Goal: Information Seeking & Learning: Understand process/instructions

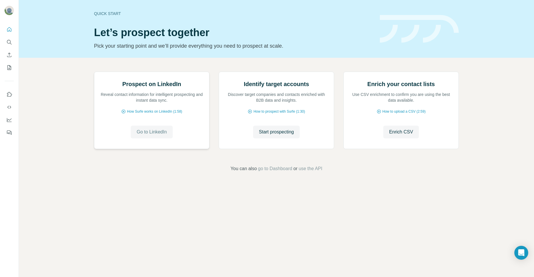
click at [158, 139] on button "Go to LinkedIn" at bounding box center [152, 132] width 42 height 13
click at [401, 136] on span "Enrich CSV" at bounding box center [401, 132] width 24 height 7
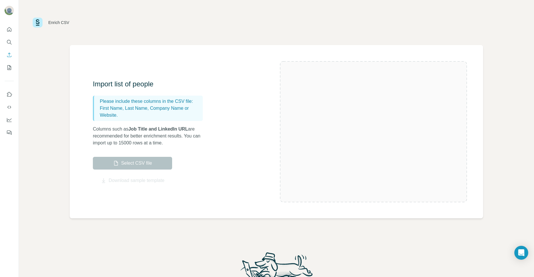
click at [280, 196] on div at bounding box center [373, 131] width 187 height 141
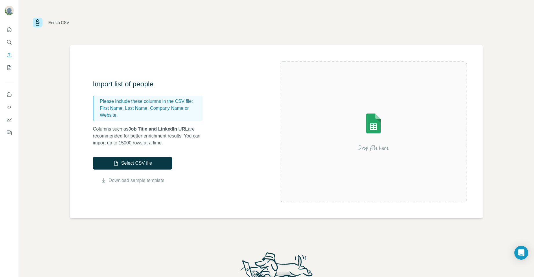
click at [288, 196] on div at bounding box center [373, 131] width 187 height 141
click at [274, 194] on div "Import list of people Please include these columns in the CSV file: First Name,…" at bounding box center [276, 131] width 413 height 173
click at [9, 43] on icon "Search" at bounding box center [9, 42] width 4 height 4
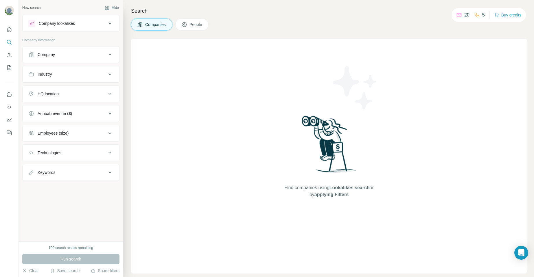
click at [193, 24] on span "People" at bounding box center [195, 25] width 13 height 6
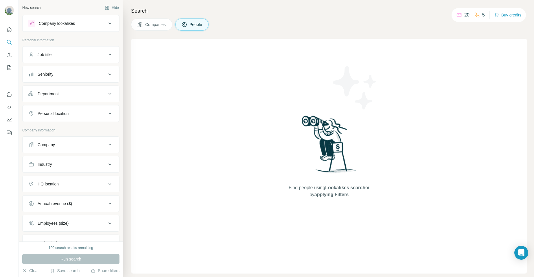
click at [194, 25] on span "People" at bounding box center [195, 25] width 13 height 6
click at [192, 24] on span "People" at bounding box center [195, 25] width 13 height 6
click at [107, 22] on icon at bounding box center [109, 23] width 7 height 7
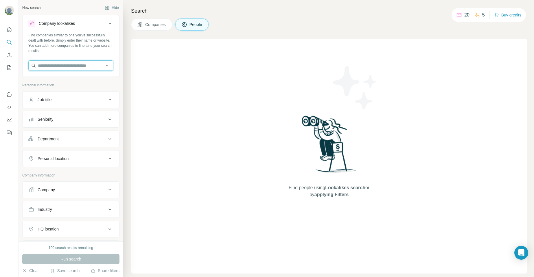
click at [67, 65] on input "text" at bounding box center [70, 65] width 85 height 10
paste input "**********"
type input "**********"
click at [86, 64] on input "**********" at bounding box center [70, 65] width 85 height 10
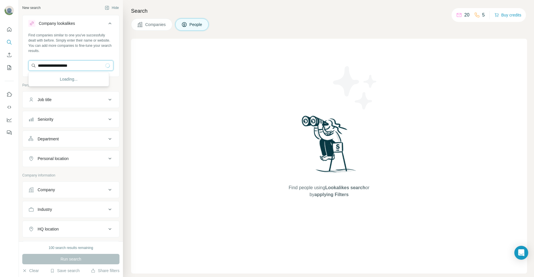
click at [86, 64] on input "**********" at bounding box center [70, 65] width 85 height 10
click at [58, 64] on input "text" at bounding box center [70, 65] width 85 height 10
click at [80, 64] on input "**" at bounding box center [70, 65] width 85 height 10
type input "**********"
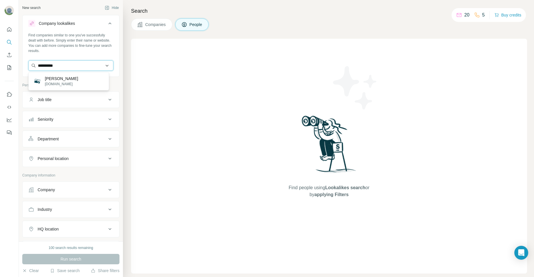
click at [68, 66] on input "**********" at bounding box center [70, 65] width 85 height 10
click at [83, 251] on div "100 search results remaining Run search Clear Save search Share filters" at bounding box center [71, 260] width 104 height 36
click at [83, 250] on div "100 search results remaining" at bounding box center [71, 247] width 45 height 5
click at [106, 24] on icon at bounding box center [109, 23] width 7 height 7
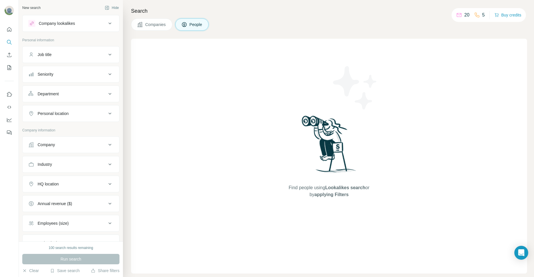
click at [108, 24] on icon at bounding box center [109, 24] width 3 height 2
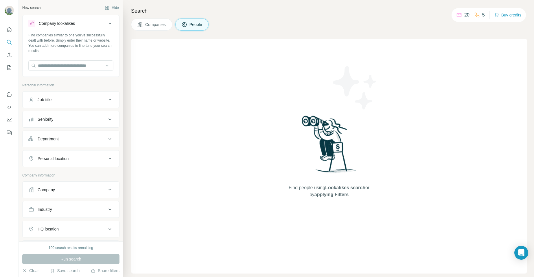
click at [45, 8] on div "New search Hide" at bounding box center [70, 7] width 97 height 9
click at [38, 6] on div "New search" at bounding box center [31, 7] width 18 height 5
click at [8, 41] on icon "Search" at bounding box center [9, 42] width 6 height 6
click at [195, 26] on span "People" at bounding box center [195, 25] width 13 height 6
click at [65, 66] on input "text" at bounding box center [70, 65] width 85 height 10
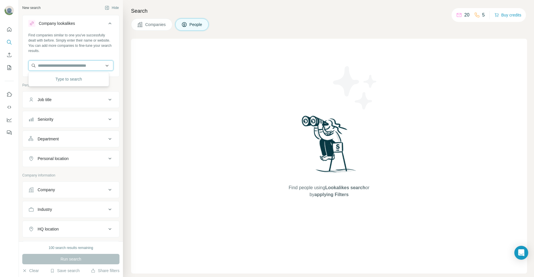
click at [69, 63] on input "text" at bounding box center [70, 65] width 85 height 10
paste input "**********"
type input "**********"
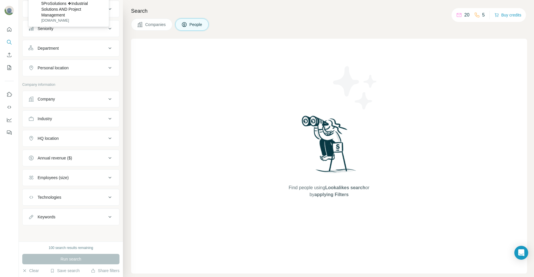
scroll to position [0, 0]
click at [244, 102] on div "Find people using Lookalikes search or by applying Filters" at bounding box center [329, 156] width 396 height 235
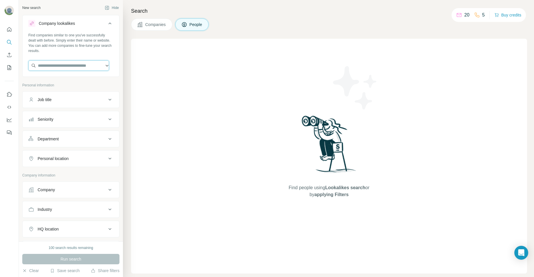
click at [78, 66] on input "text" at bounding box center [68, 65] width 81 height 10
paste input "**********"
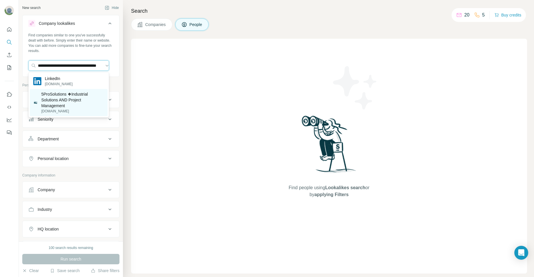
type input "**********"
click at [61, 99] on p "5ProSolutions ❖Industrial Solutions AND Project Management" at bounding box center [72, 99] width 63 height 17
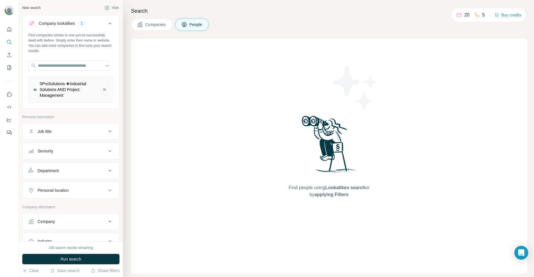
click at [63, 23] on div "Company lookalikes" at bounding box center [57, 24] width 36 height 6
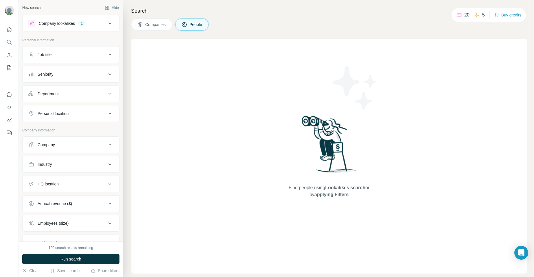
click at [106, 23] on icon at bounding box center [109, 23] width 7 height 7
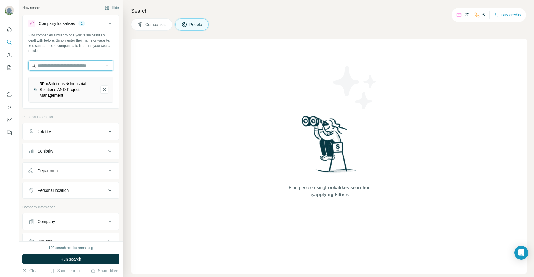
click at [69, 64] on input "text" at bounding box center [70, 65] width 85 height 10
paste input "**********"
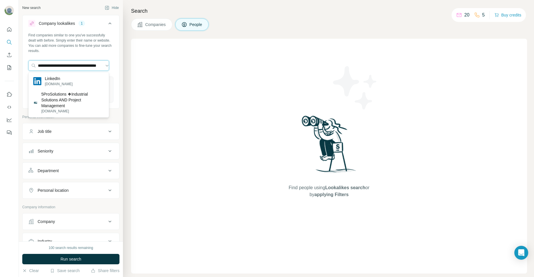
type input "**********"
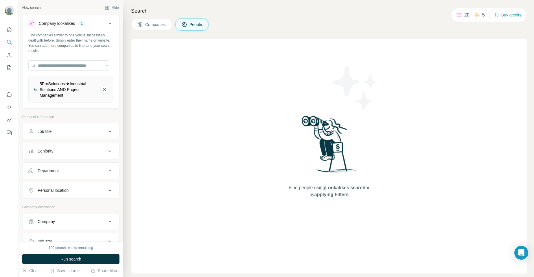
click at [233, 62] on div "Find people using Lookalikes search or by applying Filters" at bounding box center [329, 156] width 396 height 235
click at [44, 6] on div "New search Hide" at bounding box center [70, 7] width 97 height 9
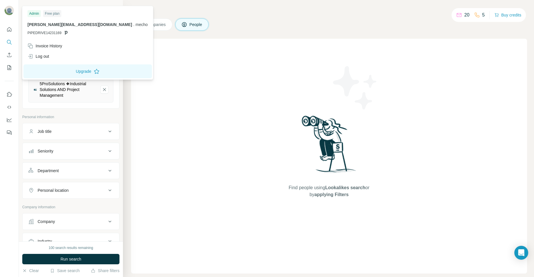
click at [56, 25] on span "ahmed@ambassadors-ofhope.com" at bounding box center [79, 24] width 105 height 5
click at [133, 27] on span "." at bounding box center [133, 24] width 1 height 5
click at [76, 28] on div "ahmed@ambassadors-ofhope.com . mecho PIPEDRIVE14231169" at bounding box center [87, 29] width 120 height 14
click at [75, 27] on span "ahmed@ambassadors-ofhope.com" at bounding box center [79, 24] width 105 height 5
click at [50, 16] on div "Free plan" at bounding box center [52, 13] width 18 height 7
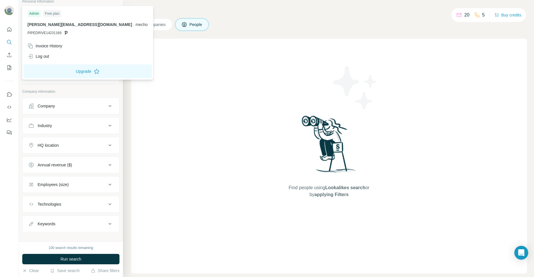
scroll to position [123, 0]
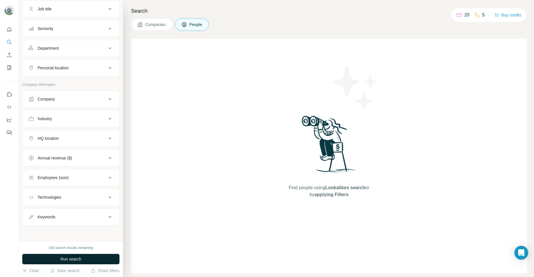
click at [80, 260] on span "Run search" at bounding box center [70, 259] width 21 height 6
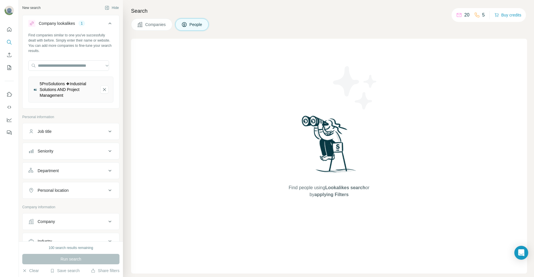
click at [185, 26] on icon at bounding box center [184, 25] width 6 height 6
click at [103, 89] on icon "5ProSolutions ❖Industrial Solutions AND Project Management-remove-button" at bounding box center [104, 89] width 3 height 3
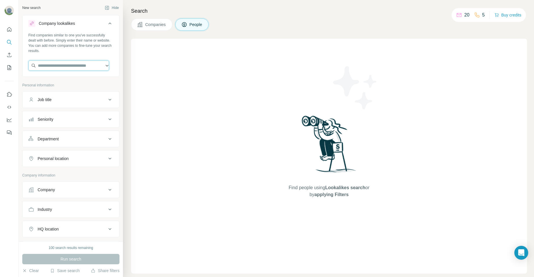
click at [80, 64] on input "text" at bounding box center [68, 65] width 81 height 10
type input "**********"
click at [215, 99] on div "Find people using Lookalikes search or by applying Filters" at bounding box center [329, 156] width 396 height 235
click at [62, 68] on input "text" at bounding box center [68, 65] width 81 height 10
click at [65, 78] on div "Type to search" at bounding box center [69, 79] width 78 height 12
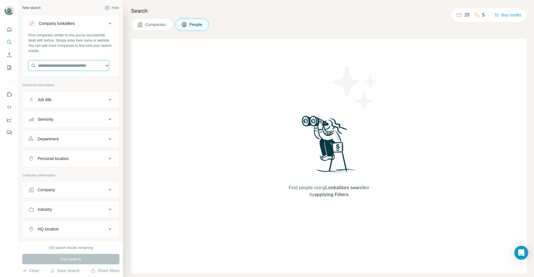
click at [62, 62] on input "text" at bounding box center [68, 65] width 81 height 10
click at [6, 56] on icon "Enrich CSV" at bounding box center [9, 55] width 6 height 6
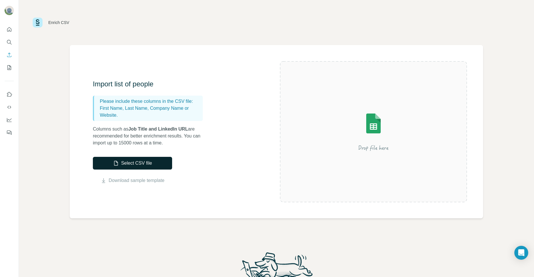
click at [132, 166] on button "Select CSV file" at bounding box center [132, 163] width 79 height 13
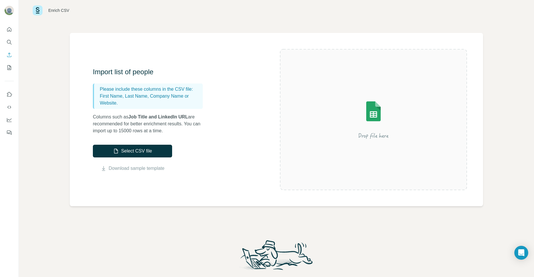
scroll to position [105, 0]
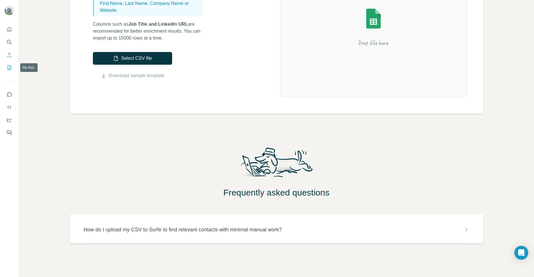
click at [10, 67] on icon "My lists" at bounding box center [9, 67] width 3 height 4
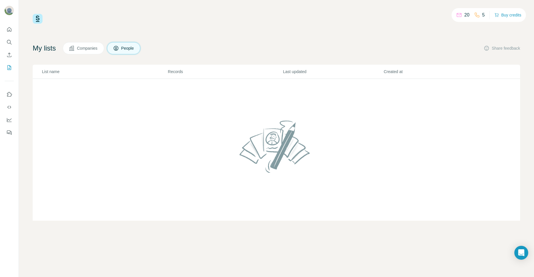
click at [128, 48] on span "People" at bounding box center [127, 48] width 13 height 6
click at [130, 48] on span "People" at bounding box center [127, 48] width 13 height 6
click at [84, 51] on span "Companies" at bounding box center [87, 48] width 21 height 6
click at [37, 20] on img at bounding box center [38, 19] width 10 height 10
click at [85, 105] on td at bounding box center [276, 150] width 487 height 142
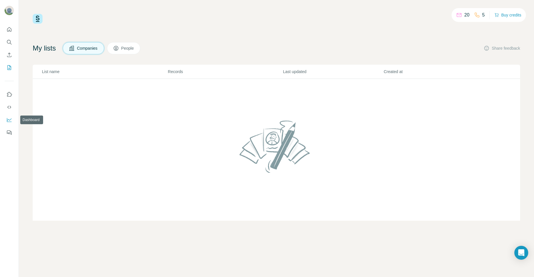
click at [8, 107] on icon "Use Surfe API" at bounding box center [9, 107] width 6 height 6
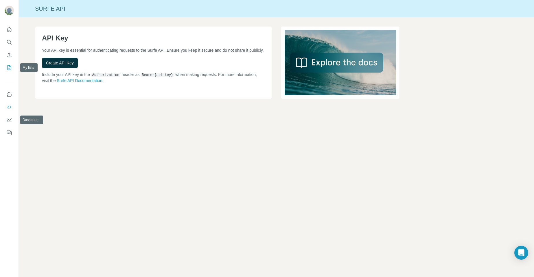
click at [8, 68] on icon "My lists" at bounding box center [9, 68] width 6 height 6
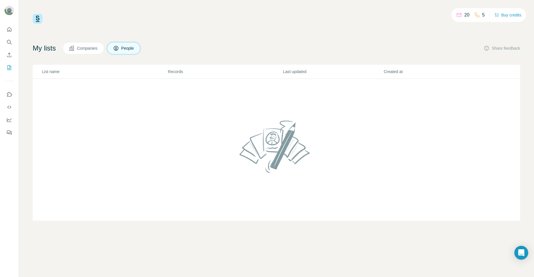
click at [62, 69] on p "List name" at bounding box center [104, 72] width 125 height 6
click at [61, 73] on p "List name" at bounding box center [104, 72] width 125 height 6
click at [49, 72] on p "List name" at bounding box center [104, 72] width 125 height 6
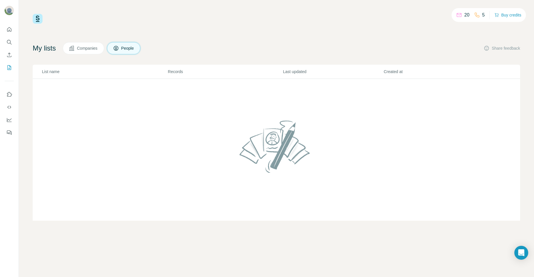
click at [49, 72] on p "List name" at bounding box center [104, 72] width 125 height 6
click at [10, 98] on button "Use Surfe on LinkedIn" at bounding box center [9, 94] width 9 height 10
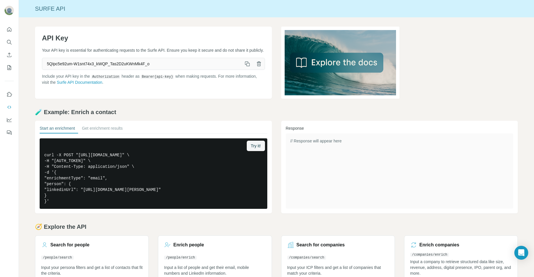
scroll to position [14, 0]
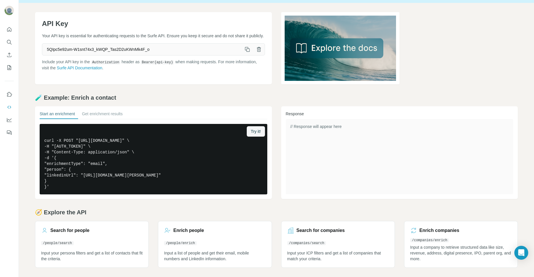
click at [63, 115] on button "Start an enrichment" at bounding box center [57, 115] width 35 height 8
click at [190, 232] on h3 "Enrich people" at bounding box center [188, 230] width 31 height 7
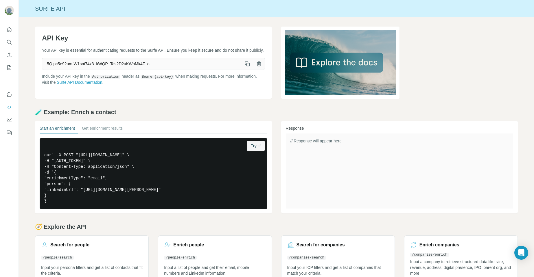
scroll to position [14, 0]
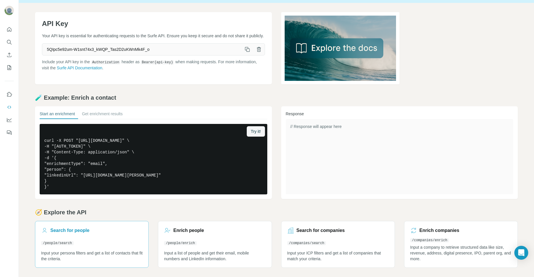
click at [58, 232] on h3 "Search for people" at bounding box center [69, 230] width 39 height 7
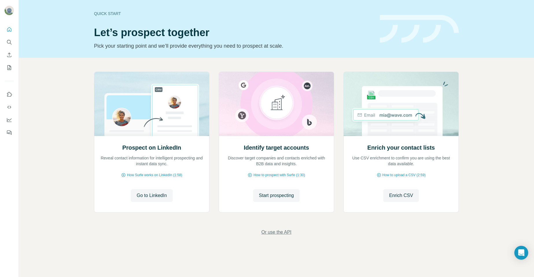
click at [275, 234] on span "Or use the API" at bounding box center [276, 232] width 30 height 7
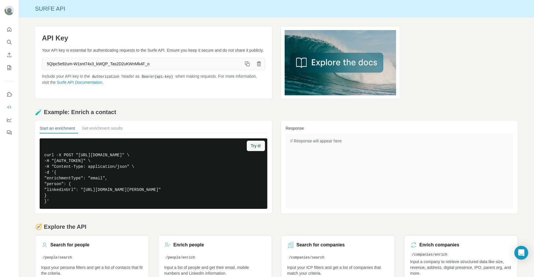
click at [245, 67] on icon "button" at bounding box center [247, 64] width 6 height 6
click at [102, 85] on link "Surfe API Documentation" at bounding box center [79, 82] width 45 height 5
click at [9, 43] on icon "Search" at bounding box center [9, 42] width 4 height 4
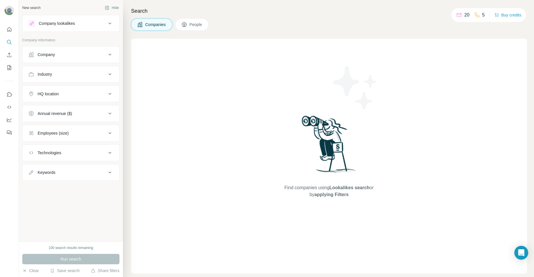
click at [190, 25] on button "People" at bounding box center [192, 25] width 34 height 12
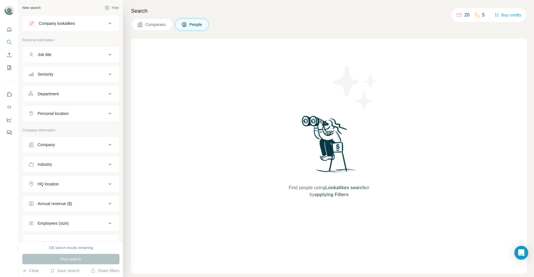
click at [79, 8] on div "New search Hide" at bounding box center [70, 7] width 97 height 9
click at [106, 22] on icon at bounding box center [109, 23] width 7 height 7
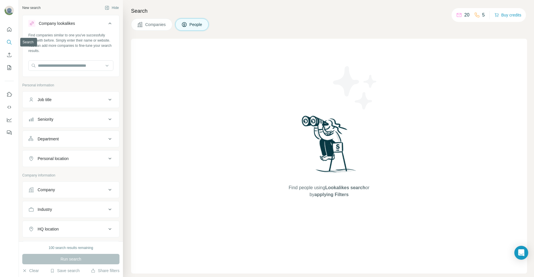
click at [9, 44] on icon "Search" at bounding box center [9, 42] width 6 height 6
click at [98, 23] on div "Company lookalikes" at bounding box center [67, 23] width 78 height 7
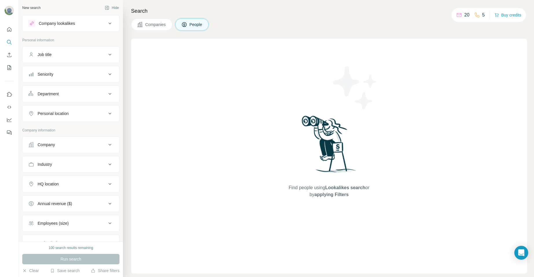
click at [69, 25] on div "Company lookalikes" at bounding box center [57, 24] width 36 height 6
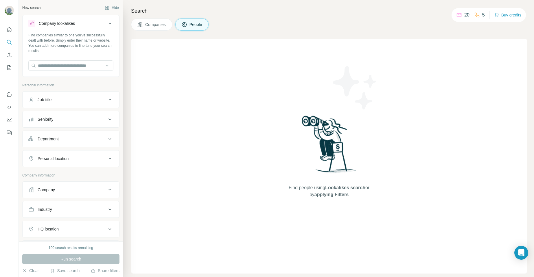
drag, startPoint x: 69, startPoint y: 25, endPoint x: 163, endPoint y: 190, distance: 190.1
click at [163, 190] on div "Find people using Lookalikes search or by applying Filters" at bounding box center [329, 156] width 396 height 235
click at [73, 67] on input "text" at bounding box center [70, 65] width 85 height 10
paste input "**********"
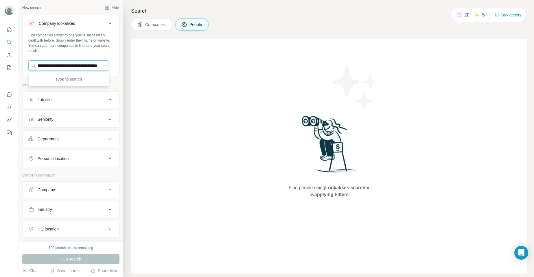
type input "**********"
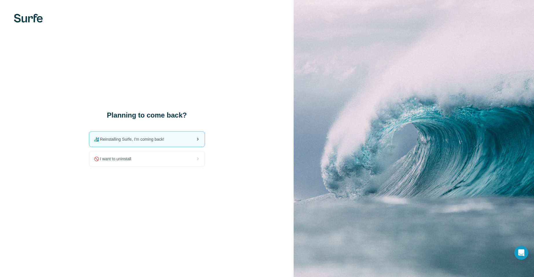
click at [143, 142] on span "🏄🏻‍♂️ Reinstalling Surfe, I'm coming back!" at bounding box center [131, 139] width 75 height 6
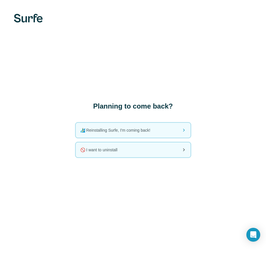
click at [116, 153] on div "🚫 I want to uninstall" at bounding box center [133, 150] width 115 height 15
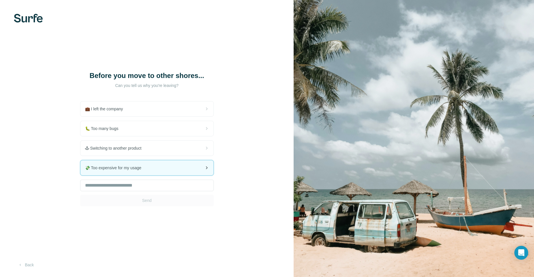
click at [128, 168] on span "💸 Too expensive for my usage" at bounding box center [115, 168] width 61 height 6
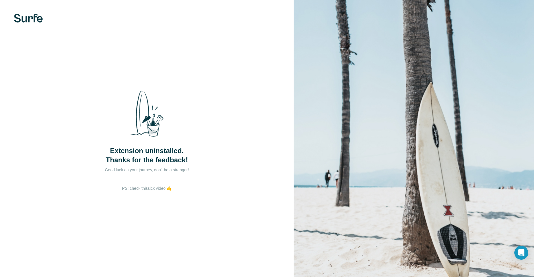
click at [152, 149] on span "Extension uninstalled. Thanks for the feedback!" at bounding box center [147, 155] width 82 height 19
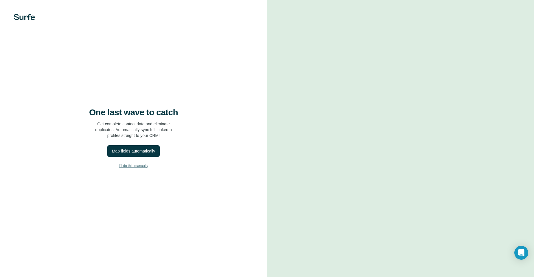
click at [138, 167] on span "I’ll do this manually" at bounding box center [133, 165] width 29 height 5
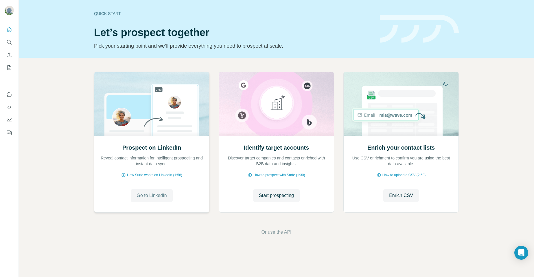
click at [148, 197] on span "Go to LinkedIn" at bounding box center [151, 195] width 30 height 7
click at [274, 195] on span "Start prospecting" at bounding box center [276, 195] width 35 height 7
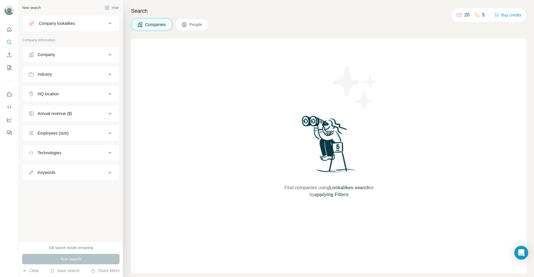
click at [194, 23] on span "People" at bounding box center [195, 25] width 13 height 6
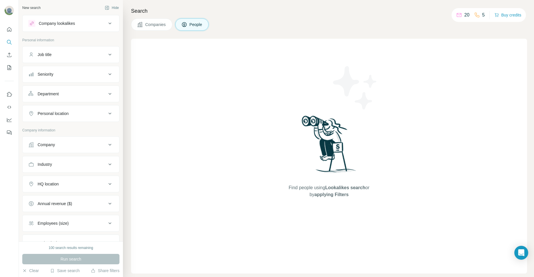
click at [106, 23] on icon at bounding box center [109, 23] width 7 height 7
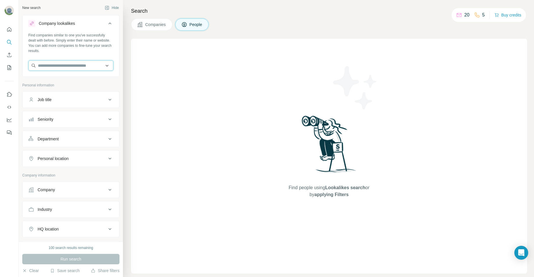
click at [68, 66] on input "text" at bounding box center [70, 65] width 85 height 10
paste input "**********"
type input "**********"
click at [151, 84] on div "Find people using Lookalikes search or by applying Filters" at bounding box center [329, 156] width 396 height 235
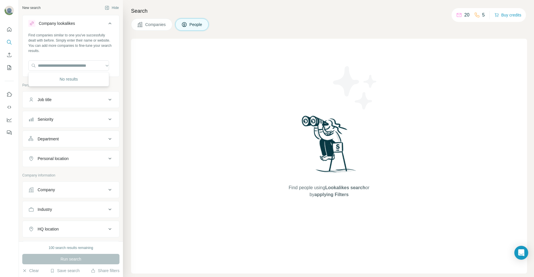
scroll to position [0, 0]
click at [90, 67] on input "text" at bounding box center [68, 65] width 81 height 10
type input "**********"
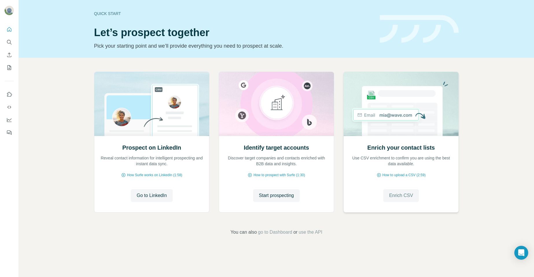
click at [397, 199] on button "Enrich CSV" at bounding box center [401, 195] width 36 height 13
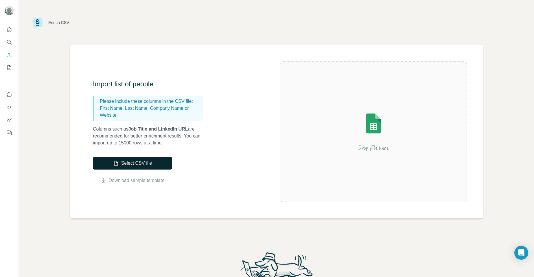
click at [141, 163] on button "Select CSV file" at bounding box center [132, 163] width 79 height 13
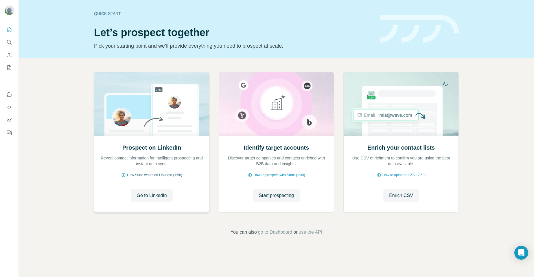
click at [153, 175] on span "How Surfe works on LinkedIn (1:58)" at bounding box center [154, 175] width 55 height 5
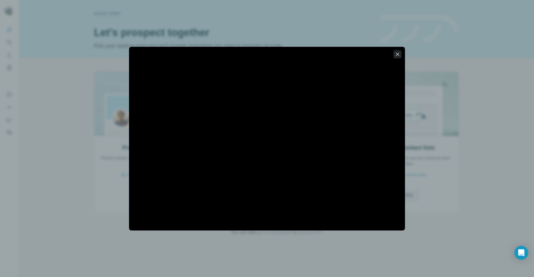
click at [398, 56] on icon "button" at bounding box center [397, 54] width 6 height 6
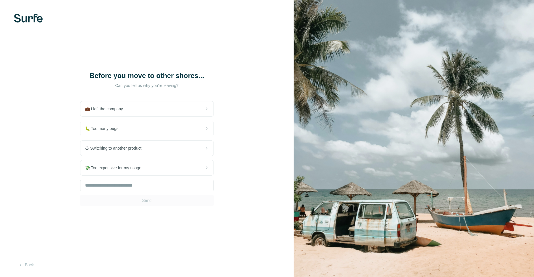
click at [147, 170] on div "💸 Too expensive for my usage" at bounding box center [146, 167] width 133 height 15
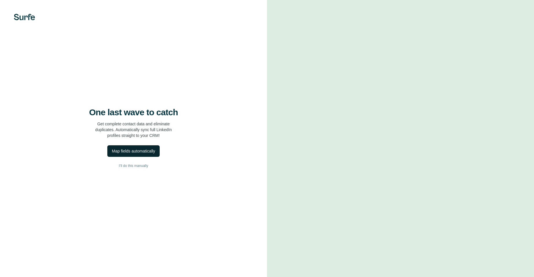
click at [134, 152] on div "Map fields automatically" at bounding box center [133, 151] width 43 height 6
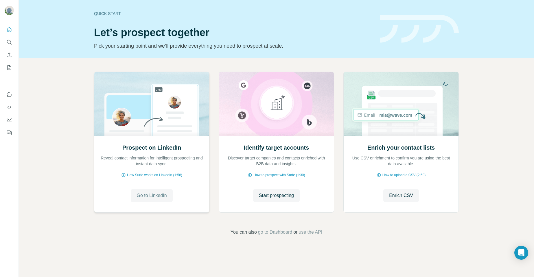
click at [164, 197] on span "Go to LinkedIn" at bounding box center [151, 195] width 30 height 7
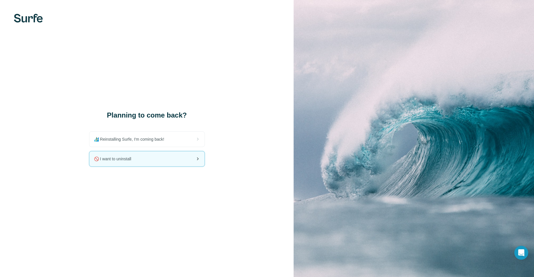
click at [199, 161] on icon at bounding box center [197, 159] width 7 height 7
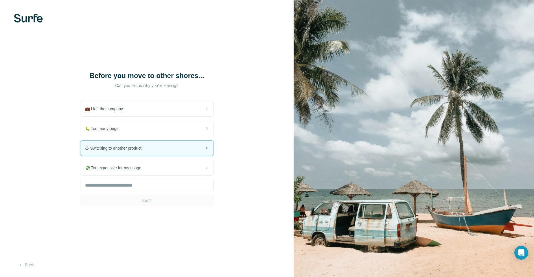
click at [207, 147] on icon at bounding box center [206, 148] width 7 height 7
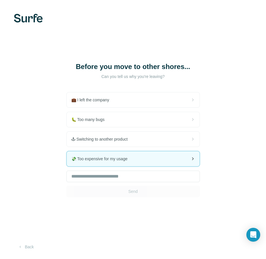
click at [191, 158] on icon at bounding box center [192, 159] width 7 height 7
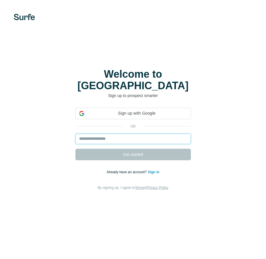
click at [99, 134] on input "email" at bounding box center [133, 139] width 116 height 10
paste input "**********"
type input "**********"
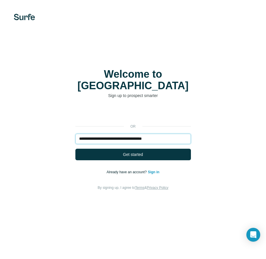
click at [185, 134] on input "**********" at bounding box center [133, 139] width 116 height 10
type input "*"
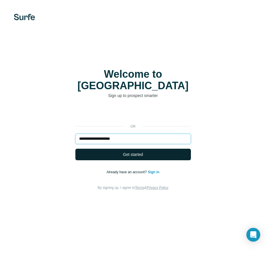
type input "**********"
click at [150, 152] on button "Get started" at bounding box center [133, 155] width 116 height 12
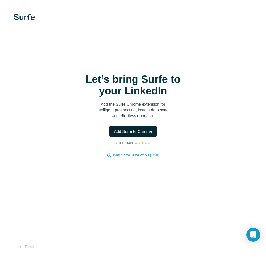
click at [142, 132] on span "Add Surfe to Chrome" at bounding box center [133, 132] width 38 height 6
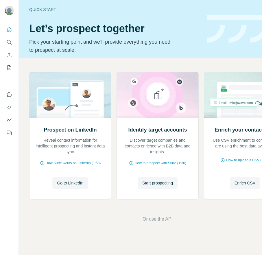
click at [61, 184] on span "Go to LinkedIn" at bounding box center [70, 183] width 26 height 6
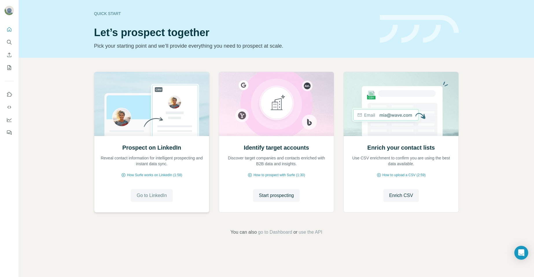
click at [160, 197] on span "Go to LinkedIn" at bounding box center [151, 195] width 30 height 7
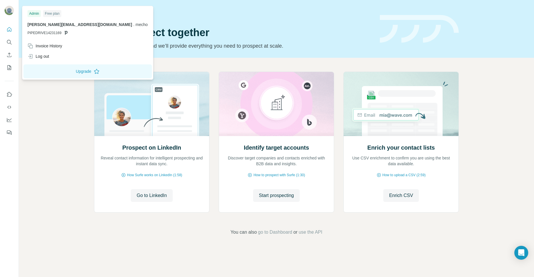
click at [8, 13] on img at bounding box center [9, 10] width 9 height 9
click at [45, 58] on div "Log out" at bounding box center [38, 56] width 22 height 6
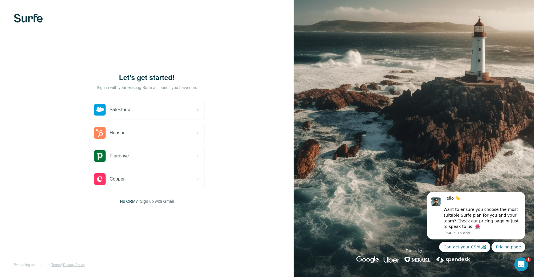
click at [152, 202] on span "Sign up with Gmail" at bounding box center [157, 202] width 34 height 6
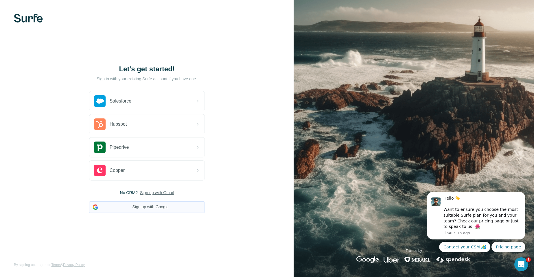
click at [145, 205] on button "Sign up with Google" at bounding box center [147, 208] width 116 height 12
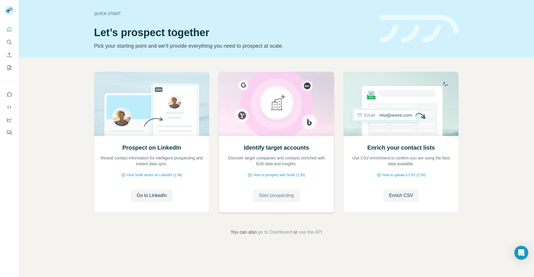
click at [272, 198] on span "Start prospecting" at bounding box center [276, 195] width 35 height 7
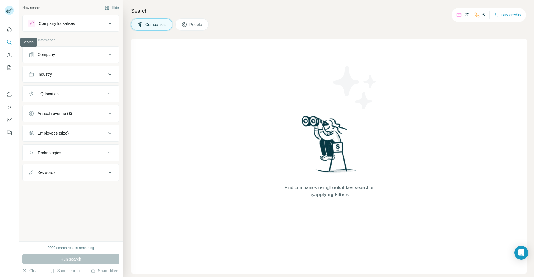
click at [11, 43] on icon "Search" at bounding box center [9, 42] width 6 height 6
click at [55, 6] on div "New search Hide" at bounding box center [70, 7] width 97 height 9
click at [56, 6] on div "New search Hide" at bounding box center [70, 7] width 97 height 9
click at [58, 21] on div "Company lookalikes" at bounding box center [57, 24] width 36 height 6
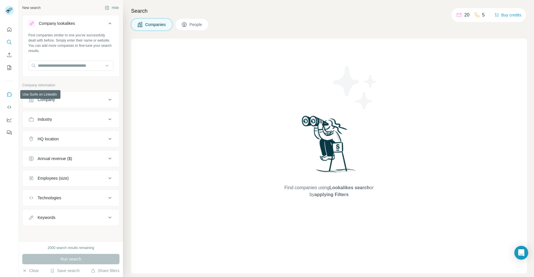
click at [11, 96] on icon "Use Surfe on LinkedIn" at bounding box center [9, 95] width 6 height 6
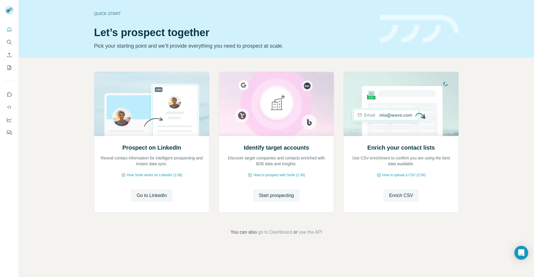
click at [286, 197] on span "Start prospecting" at bounding box center [276, 195] width 35 height 7
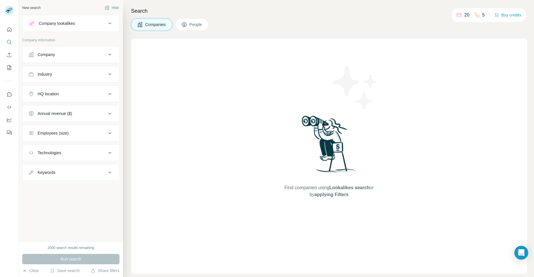
click at [196, 25] on span "People" at bounding box center [195, 25] width 13 height 6
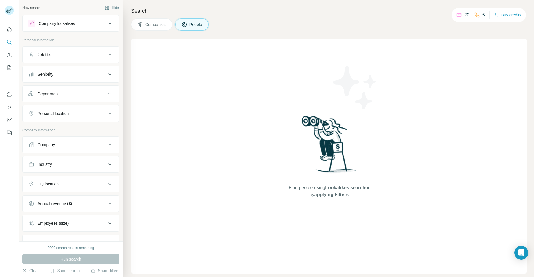
click at [69, 8] on div "New search Hide" at bounding box center [70, 7] width 97 height 9
click at [49, 8] on div "New search Hide" at bounding box center [70, 7] width 97 height 9
click at [8, 107] on icon "Use Surfe API" at bounding box center [9, 107] width 4 height 3
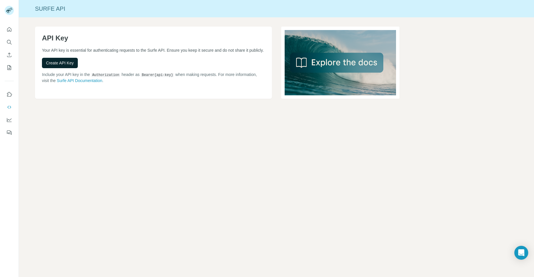
click at [57, 64] on button "Create API Key" at bounding box center [60, 63] width 36 height 10
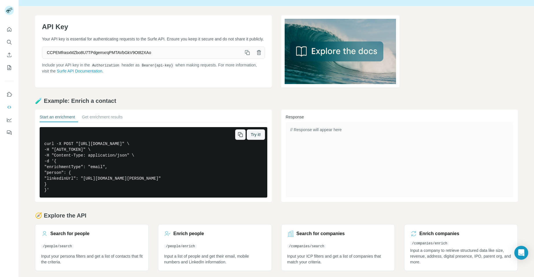
scroll to position [14, 0]
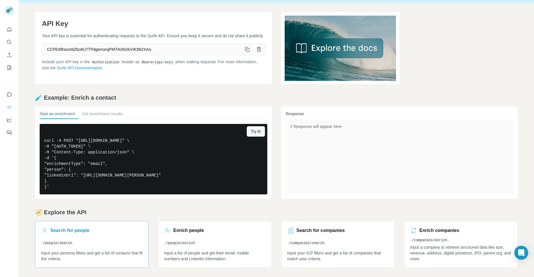
click at [74, 229] on h3 "Search for people" at bounding box center [69, 230] width 39 height 7
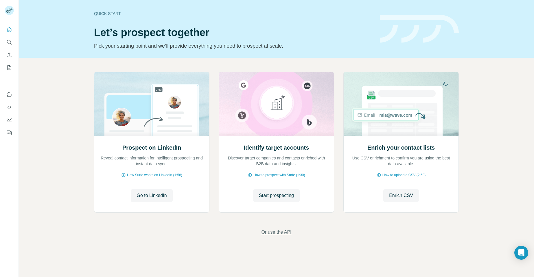
click at [281, 235] on span "Or use the API" at bounding box center [276, 232] width 30 height 7
click at [144, 176] on span "How Surfe works on LinkedIn (1:58)" at bounding box center [154, 175] width 55 height 5
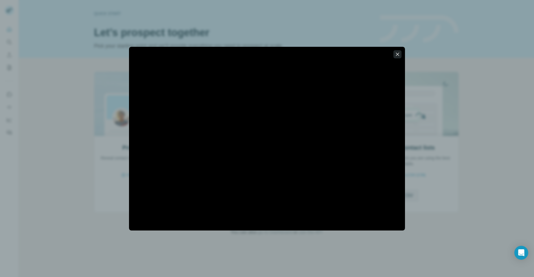
click at [397, 52] on icon "button" at bounding box center [397, 54] width 6 height 6
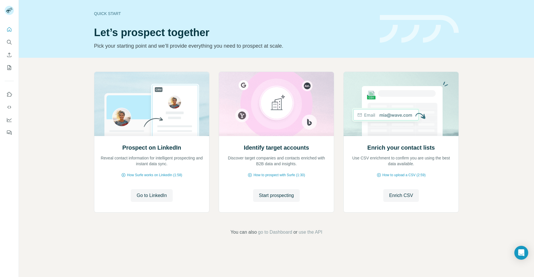
click at [397, 55] on div "Quick start Let’s prospect together Pick your starting point and we’ll provide …" at bounding box center [276, 29] width 515 height 58
click at [149, 176] on span "How Surfe works on LinkedIn (1:58)" at bounding box center [154, 175] width 55 height 5
